Goal: Task Accomplishment & Management: Manage account settings

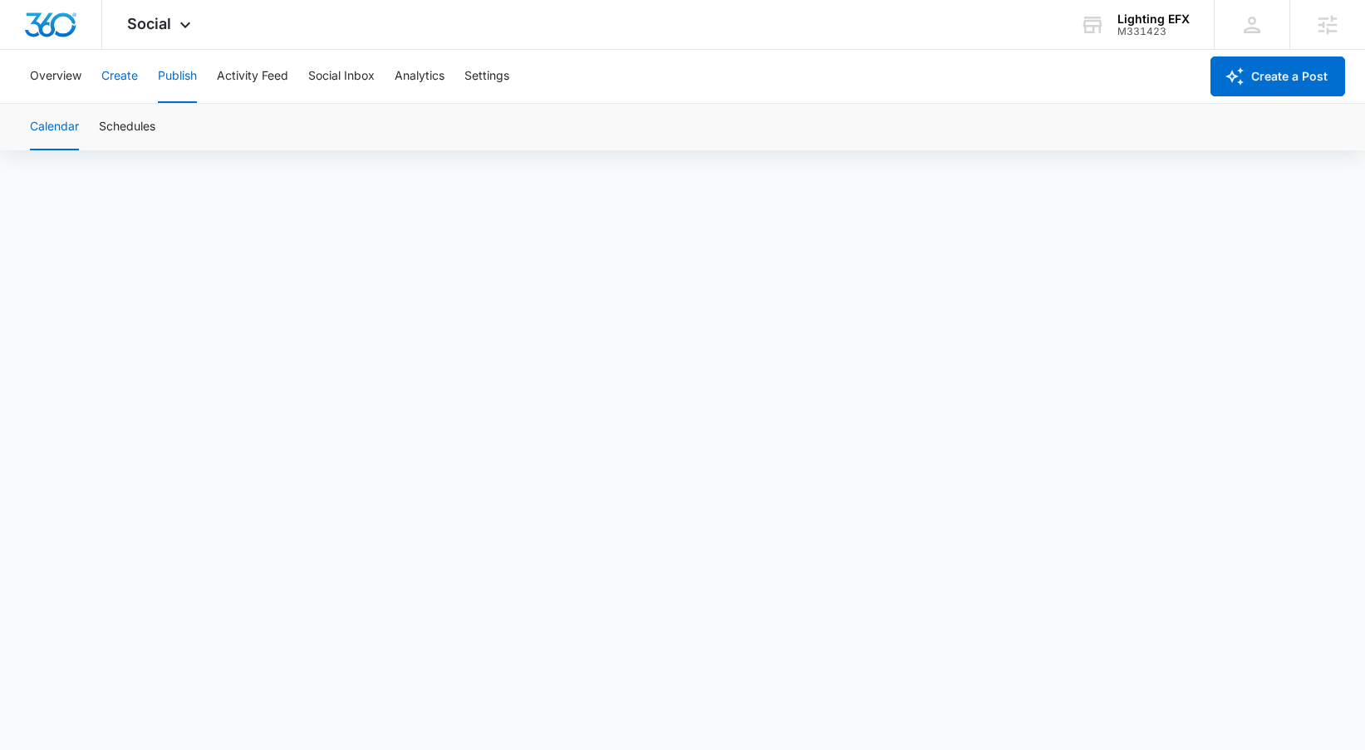
click at [120, 79] on button "Create" at bounding box center [119, 76] width 37 height 53
click at [180, 88] on button "Publish" at bounding box center [177, 76] width 39 height 53
click at [131, 63] on button "Create" at bounding box center [119, 76] width 37 height 53
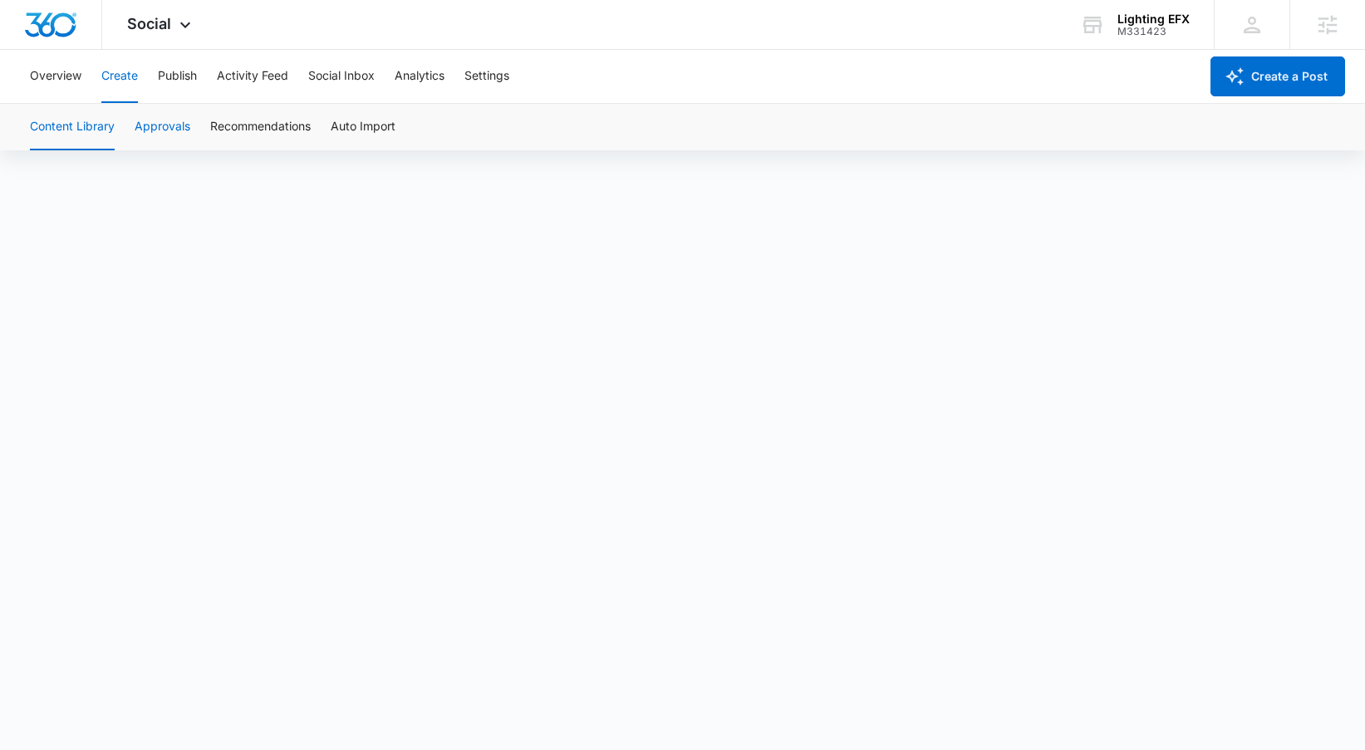
click at [151, 136] on button "Approvals" at bounding box center [163, 127] width 56 height 47
